Goal: Subscribe to service/newsletter

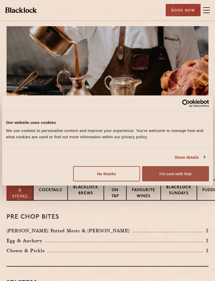
click at [183, 176] on button "I'm cool with that" at bounding box center [175, 174] width 67 height 15
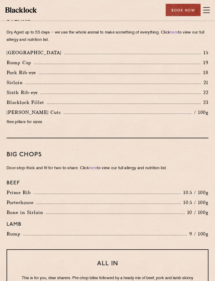
scroll to position [525, 0]
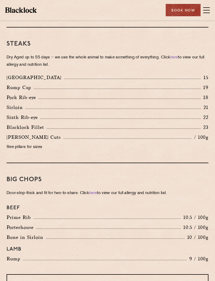
click at [33, 144] on p "See pillars for sizes" at bounding box center [108, 147] width 202 height 7
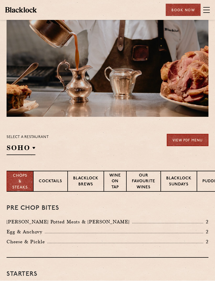
scroll to position [9, 0]
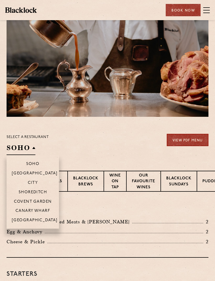
click at [45, 220] on p "[GEOGRAPHIC_DATA]" at bounding box center [35, 220] width 46 height 5
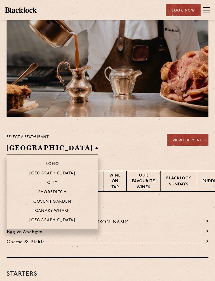
click at [45, 220] on p "[GEOGRAPHIC_DATA]" at bounding box center [52, 220] width 46 height 5
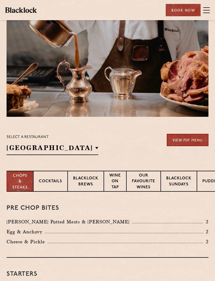
click at [97, 147] on div "Select a restaurant Manchester Soho Birmingham City Shoreditch Covent Garden Ca…" at bounding box center [108, 144] width 202 height 21
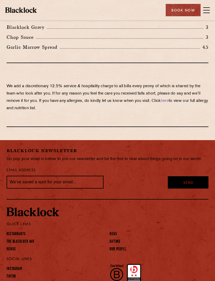
scroll to position [1088, 0]
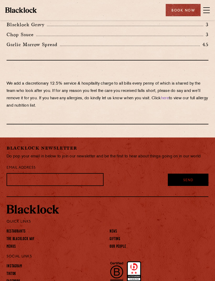
click at [46, 173] on input "text" at bounding box center [55, 179] width 97 height 13
type input "mick.walton@hotmail.co.uk"
click at [191, 171] on span "Send" at bounding box center [188, 172] width 10 height 5
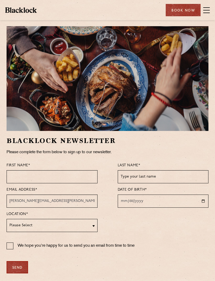
click at [54, 177] on input "text" at bounding box center [52, 176] width 91 height 13
type input "Mick"
type input "Walton"
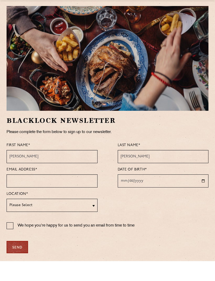
type input "mick.walton@hotmail.co.uk"
type input "2025-10-02"
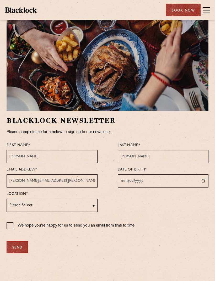
click at [163, 182] on input "2025-10-02" at bounding box center [163, 181] width 91 height 13
click at [128, 179] on input "date" at bounding box center [163, 181] width 91 height 13
type input "1955-08-02"
click at [160, 179] on input "1955-08-02" at bounding box center [163, 181] width 91 height 13
click at [90, 206] on select "Please Select Soho City Shoreditch Covent Garden Canary Wharf Manchester Birmin…" at bounding box center [52, 205] width 91 height 13
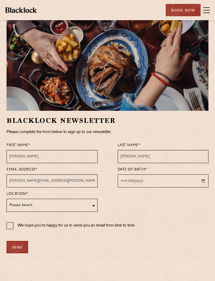
select select "[GEOGRAPHIC_DATA]"
click at [162, 180] on input "1955-08-02" at bounding box center [163, 181] width 91 height 13
type input "1955-08-14"
click at [12, 227] on input "We hope you're happy for us to send you an email from time to time" at bounding box center [10, 226] width 7 height 7
checkbox input "true"
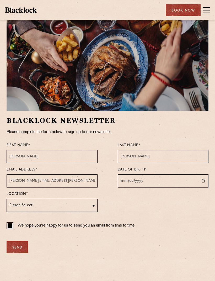
click at [19, 246] on div "Send" at bounding box center [18, 247] width 22 height 12
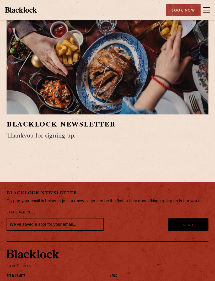
scroll to position [0, 0]
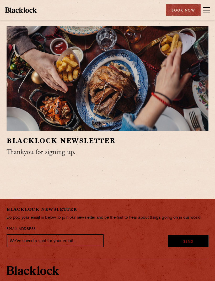
click at [205, 10] on span at bounding box center [206, 10] width 7 height 1
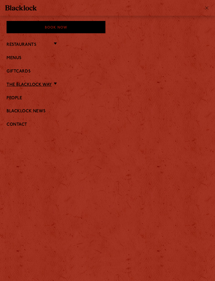
click at [50, 83] on link "The Blacklock Way" at bounding box center [29, 85] width 45 height 5
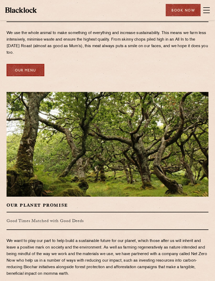
scroll to position [623, 0]
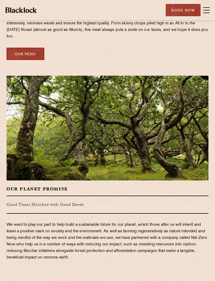
click at [26, 48] on link "Our Menu" at bounding box center [26, 54] width 38 height 12
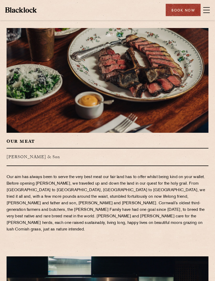
scroll to position [0, 0]
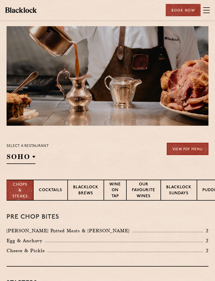
click at [179, 194] on p "Blacklock Sundays" at bounding box center [178, 191] width 25 height 12
